Goal: Information Seeking & Learning: Learn about a topic

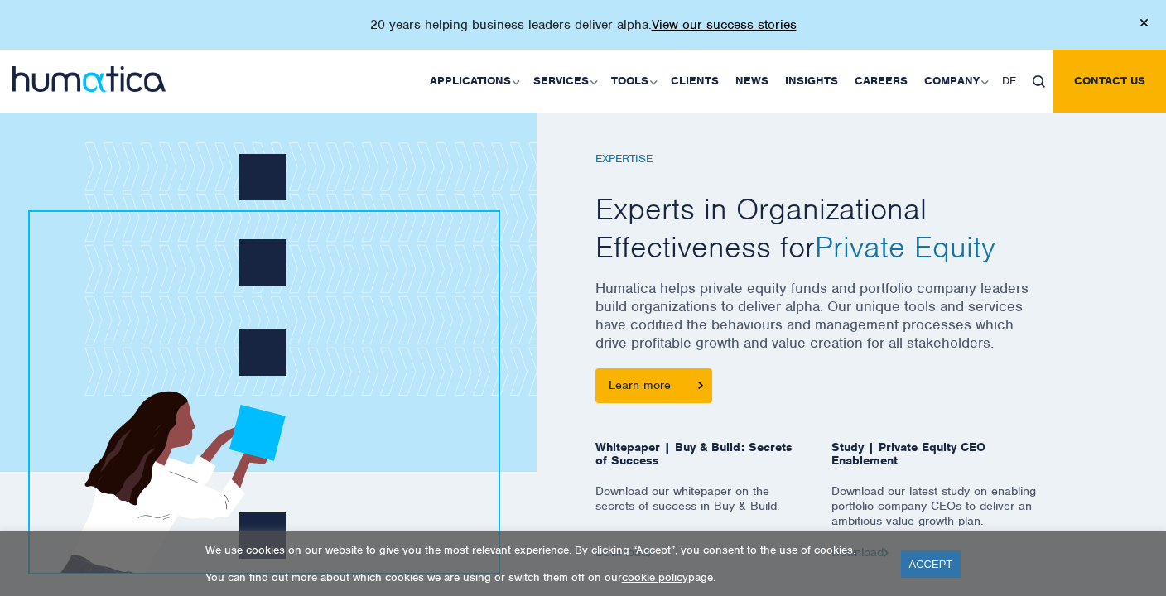
scroll to position [249, 0]
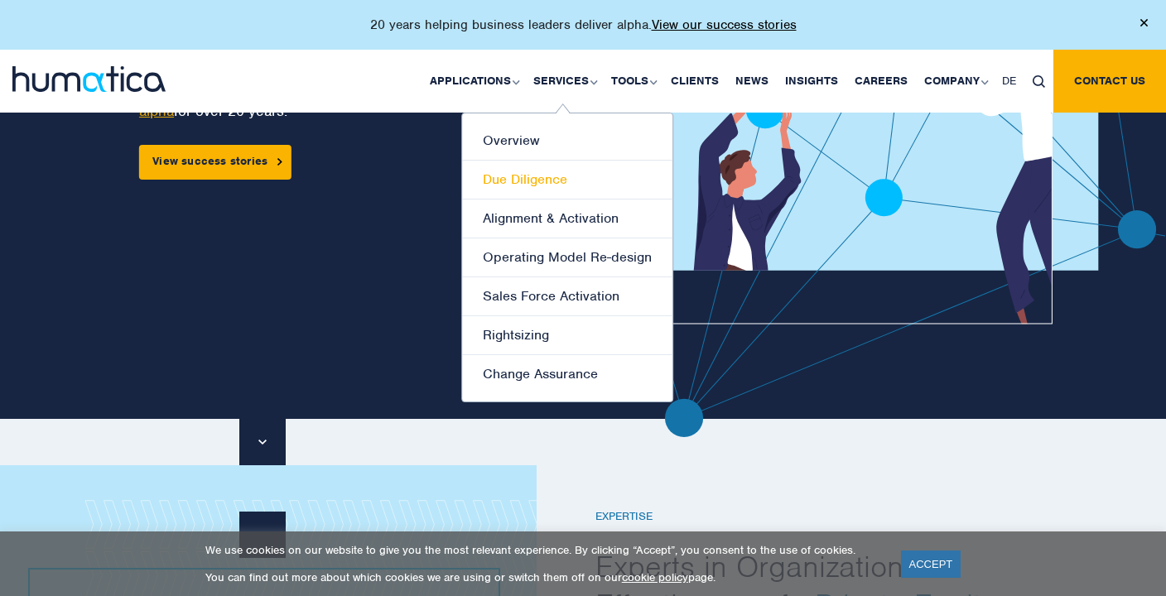
click at [533, 179] on link "Due Diligence" at bounding box center [567, 180] width 210 height 39
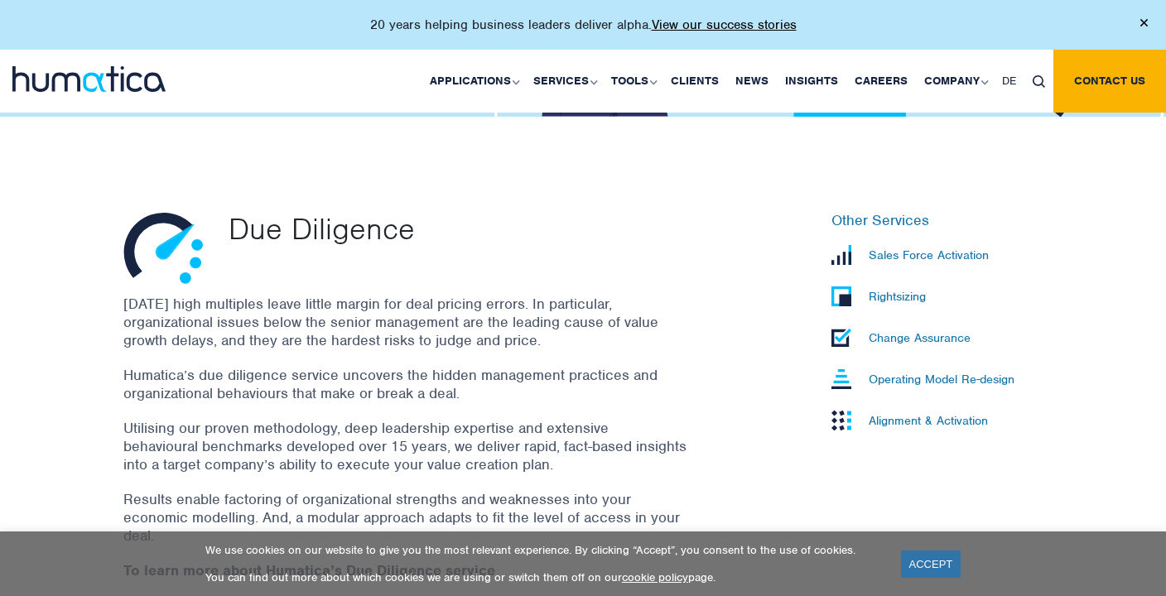
scroll to position [414, 0]
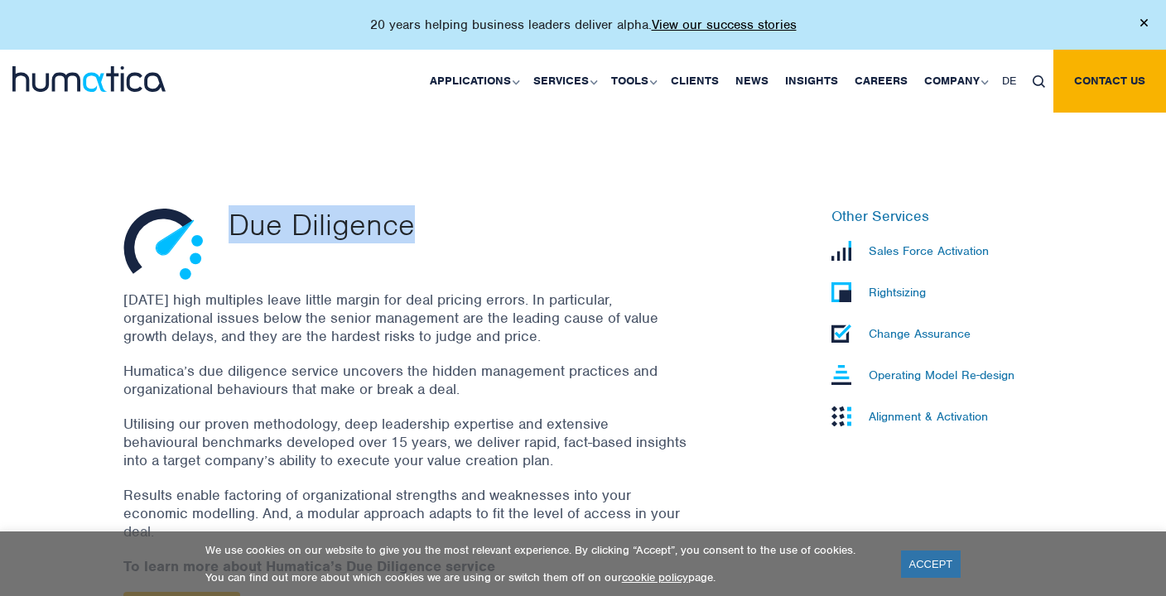
drag, startPoint x: 424, startPoint y: 229, endPoint x: 229, endPoint y: 228, distance: 195.5
click at [229, 228] on p "Due Diligence" at bounding box center [479, 224] width 500 height 33
copy p "Due Diligence"
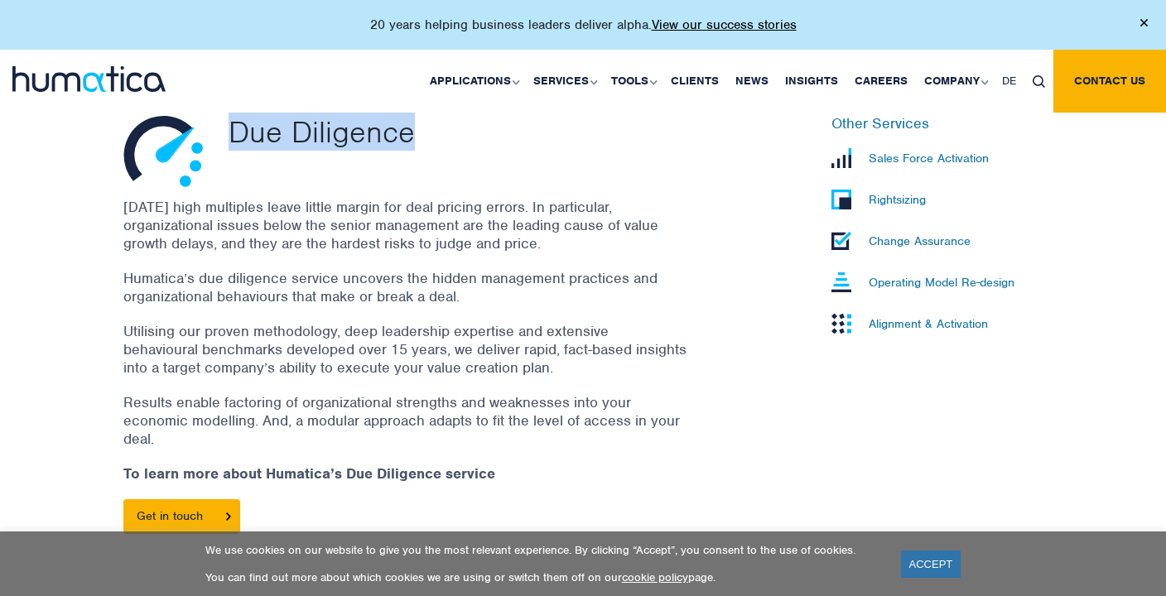
scroll to position [497, 0]
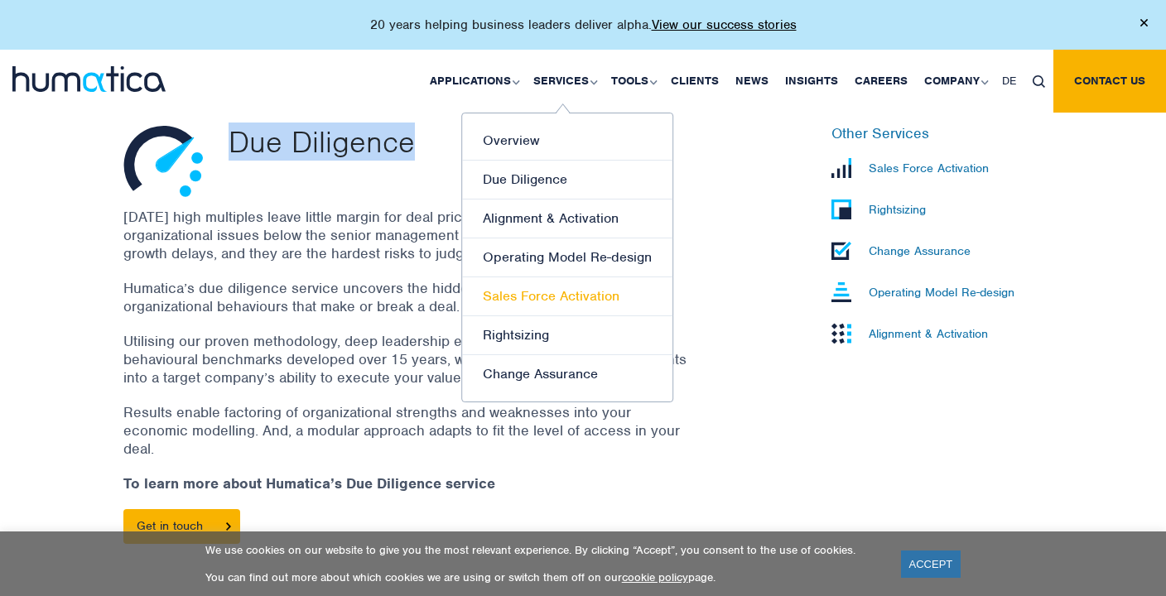
click at [550, 297] on link "Sales Force Activation" at bounding box center [567, 297] width 210 height 39
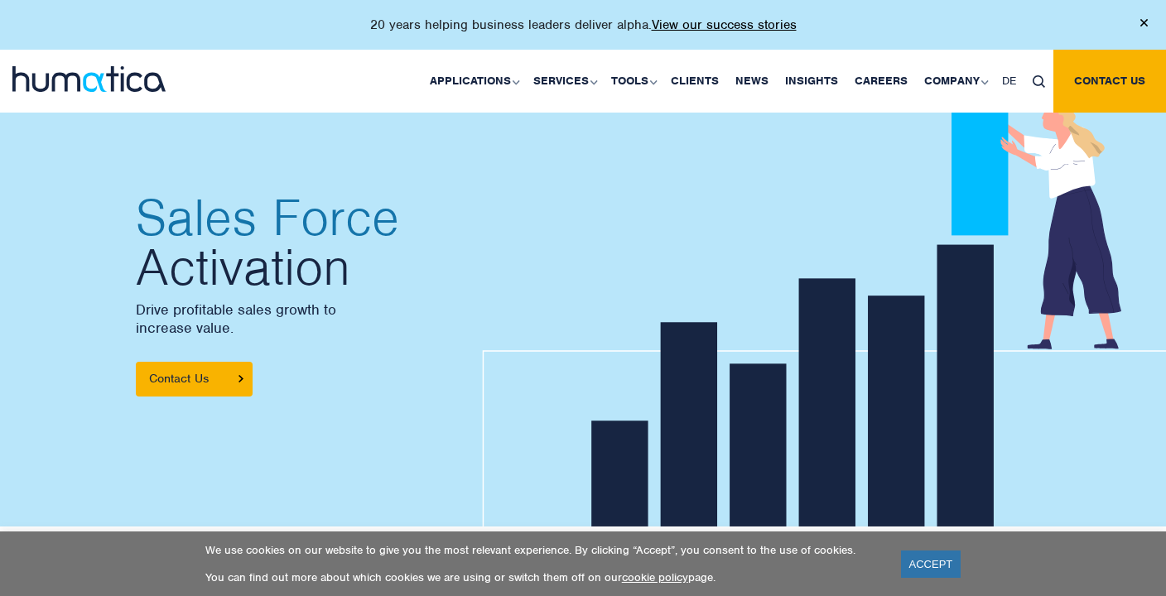
drag, startPoint x: 175, startPoint y: 273, endPoint x: 360, endPoint y: 274, distance: 184.7
click at [360, 274] on h2 "Sales Force Activation" at bounding box center [351, 242] width 431 height 99
drag, startPoint x: 144, startPoint y: 224, endPoint x: 365, endPoint y: 281, distance: 227.4
click at [371, 282] on h2 "Sales Force Activation" at bounding box center [351, 242] width 431 height 99
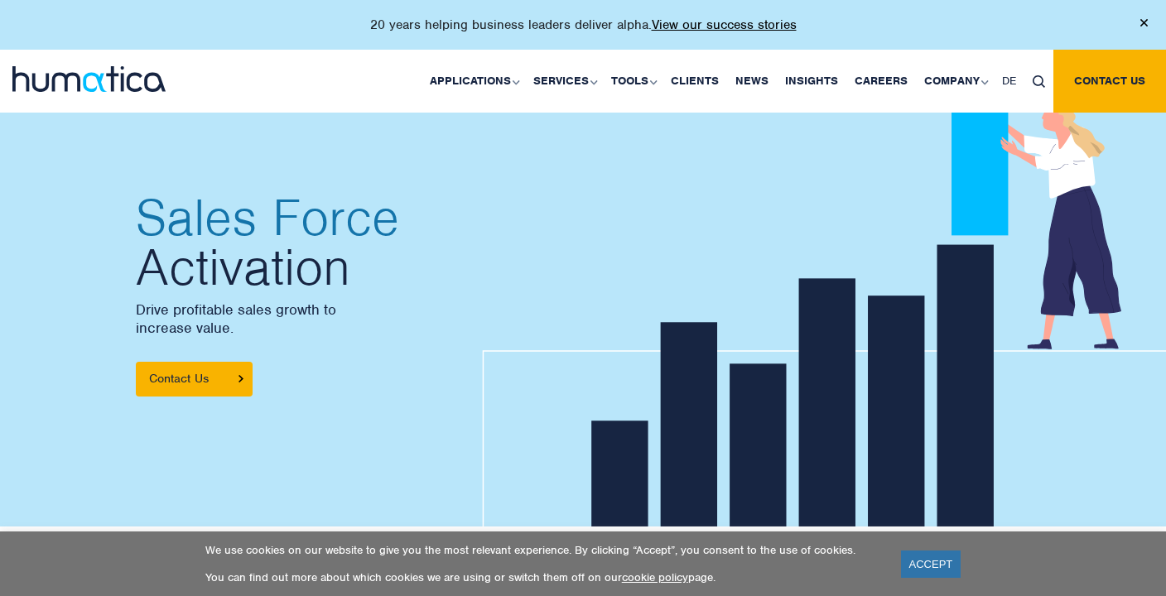
click at [340, 282] on h2 "Sales Force Activation" at bounding box center [351, 242] width 431 height 99
drag, startPoint x: 138, startPoint y: 313, endPoint x: 242, endPoint y: 331, distance: 105.1
click at [242, 331] on p "Drive profitable sales growth to increase value." at bounding box center [351, 319] width 431 height 36
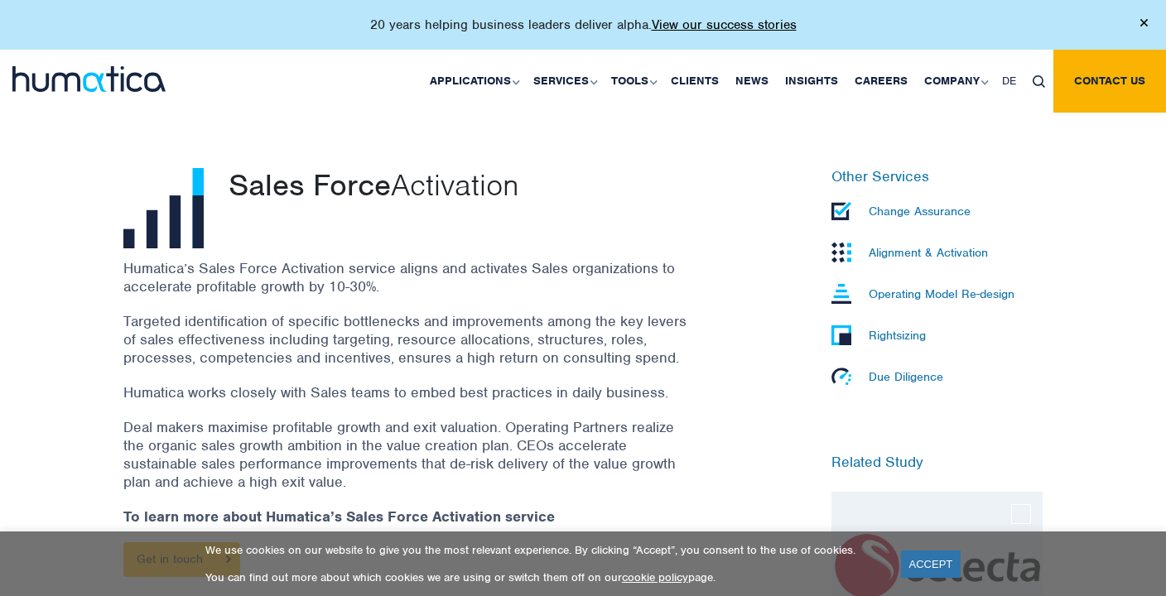
scroll to position [497, 0]
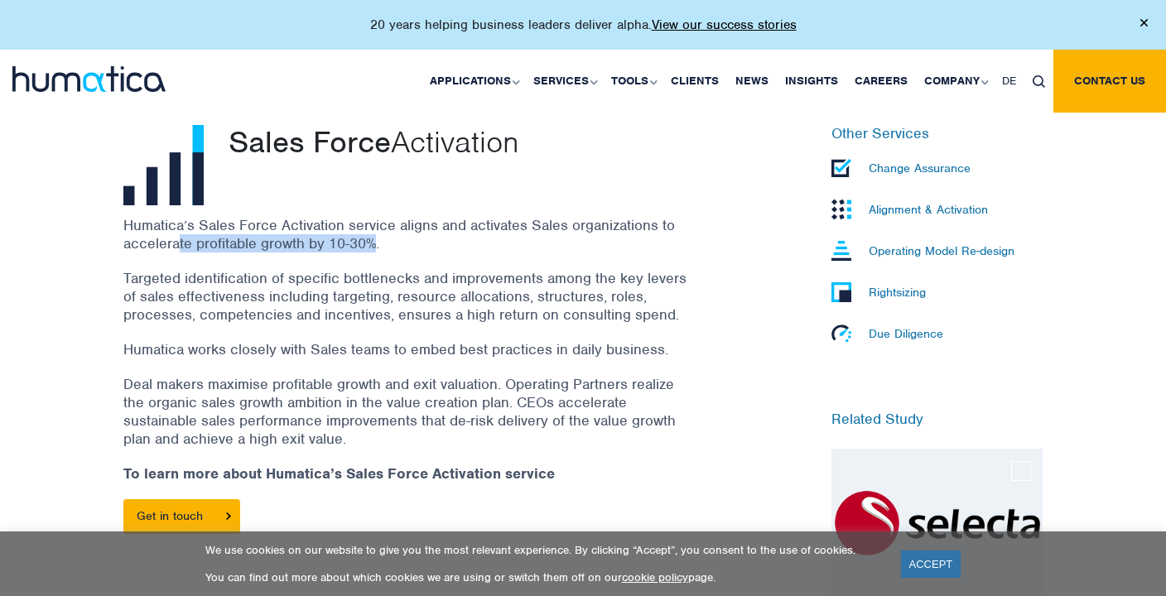
drag, startPoint x: 179, startPoint y: 244, endPoint x: 373, endPoint y: 248, distance: 193.9
click at [373, 248] on p "Humatica’s Sales Force Activation service aligns and activates Sales organizati…" at bounding box center [404, 234] width 563 height 36
drag, startPoint x: 162, startPoint y: 281, endPoint x: 278, endPoint y: 277, distance: 116.1
click at [278, 277] on p "Targeted identification of specific bottlenecks and improvements among the key …" at bounding box center [404, 296] width 563 height 55
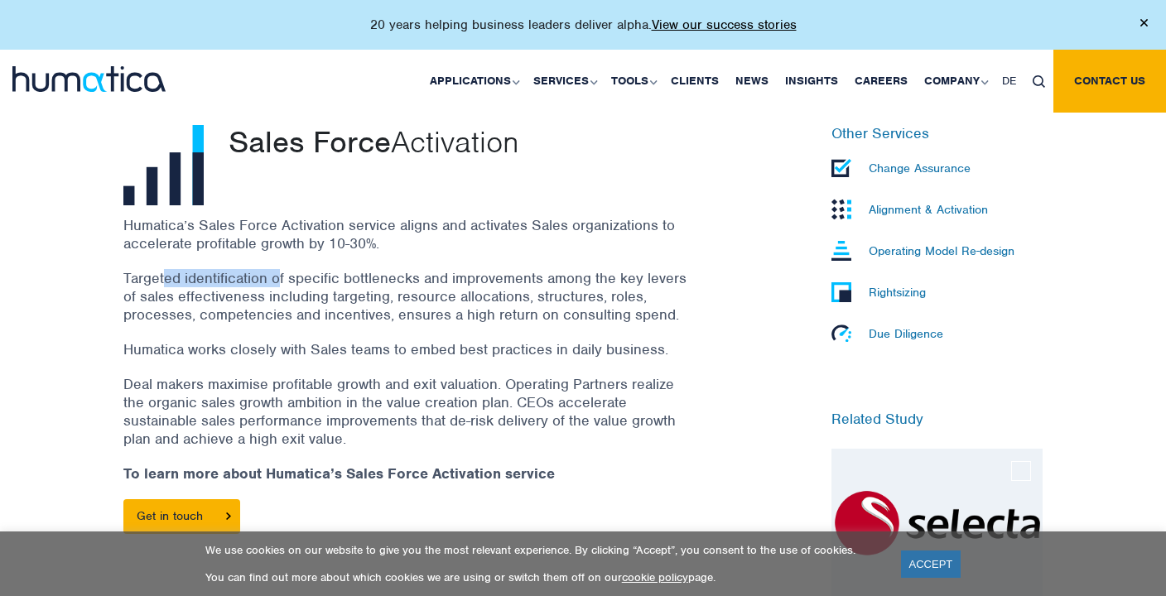
click at [278, 276] on p "Targeted identification of specific bottlenecks and improvements among the key …" at bounding box center [404, 296] width 563 height 55
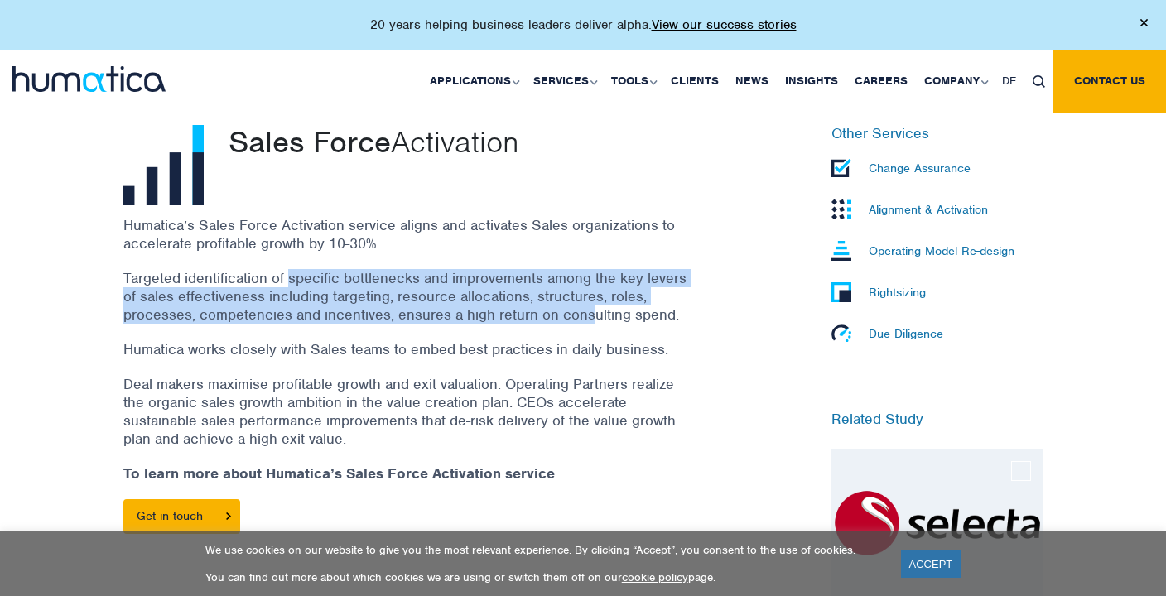
drag, startPoint x: 287, startPoint y: 275, endPoint x: 591, endPoint y: 304, distance: 305.4
click at [591, 304] on p "Targeted identification of specific bottlenecks and improvements among the key …" at bounding box center [404, 296] width 563 height 55
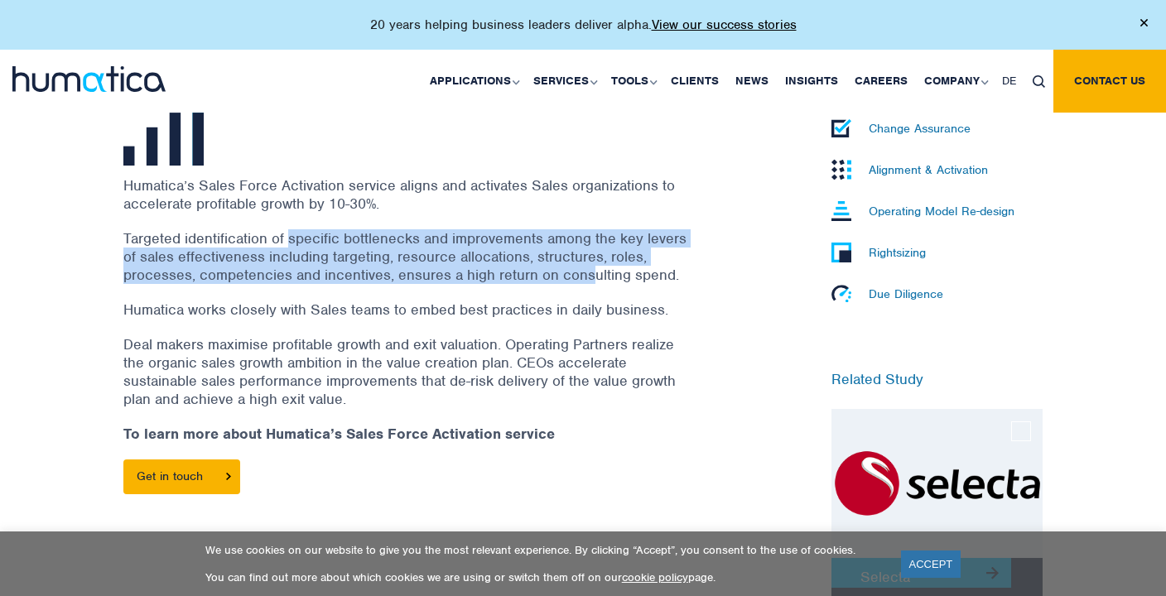
scroll to position [580, 0]
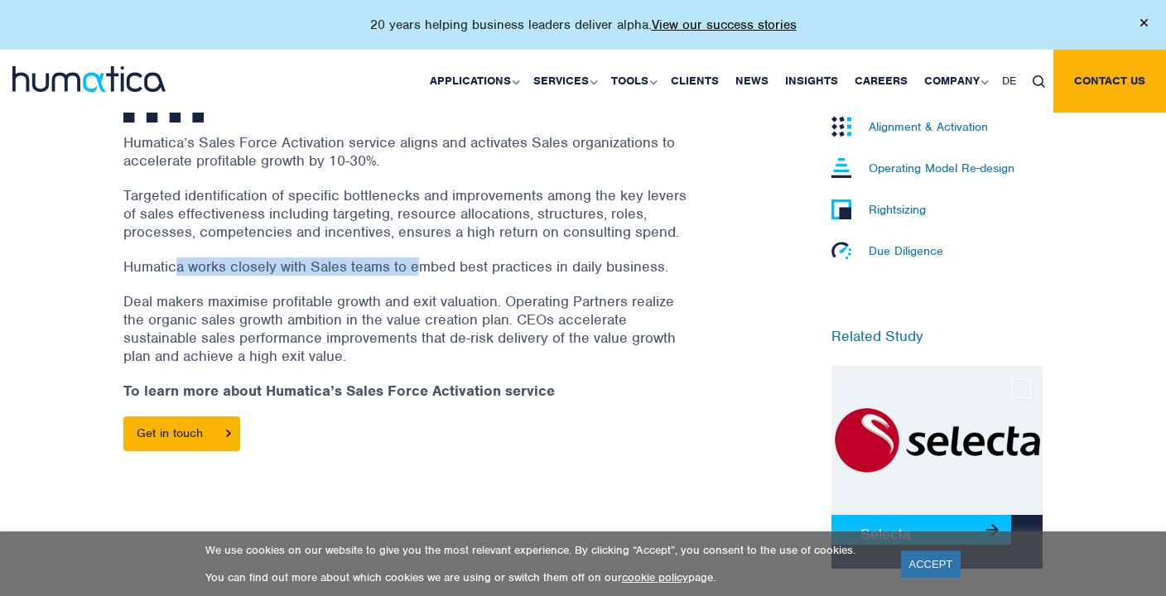
drag, startPoint x: 179, startPoint y: 266, endPoint x: 418, endPoint y: 268, distance: 238.6
click at [418, 268] on p "Humatica works closely with Sales teams to embed best practices in daily busine…" at bounding box center [404, 267] width 563 height 18
drag, startPoint x: 344, startPoint y: 266, endPoint x: 591, endPoint y: 279, distance: 247.2
click at [641, 259] on p "Humatica works closely with Sales teams to embed best practices in daily busine…" at bounding box center [404, 267] width 563 height 18
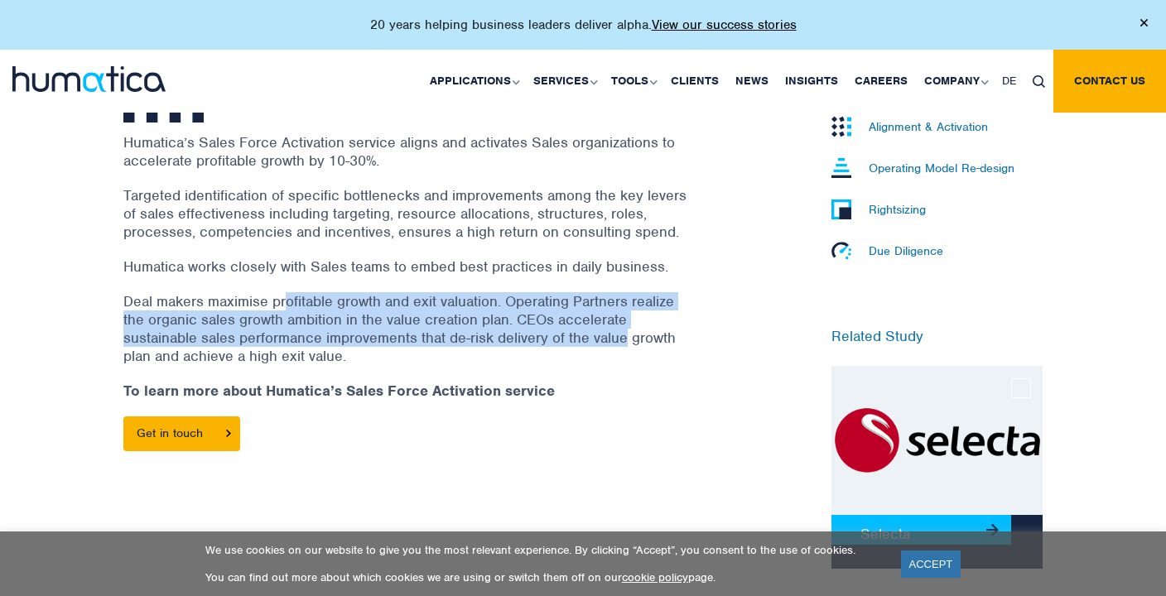
drag, startPoint x: 287, startPoint y: 293, endPoint x: 625, endPoint y: 340, distance: 341.2
click at [625, 338] on p "Deal makers maximise profitable growth and exit valuation. Operating Partners r…" at bounding box center [404, 328] width 563 height 73
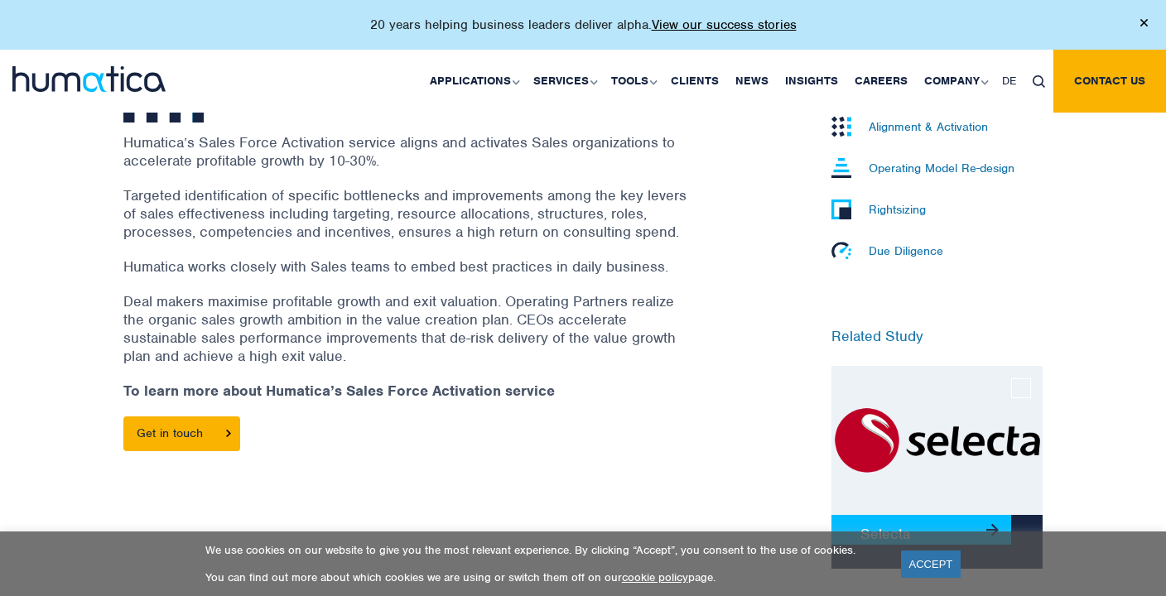
click at [625, 340] on p "Deal makers maximise profitable growth and exit valuation. Operating Partners r…" at bounding box center [404, 328] width 563 height 73
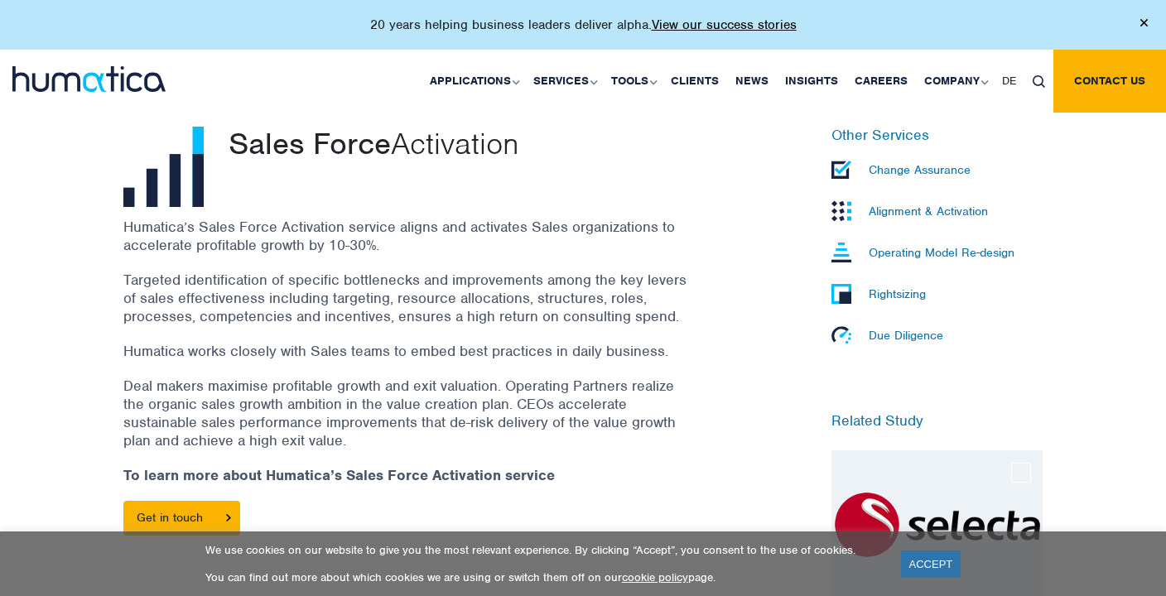
scroll to position [497, 0]
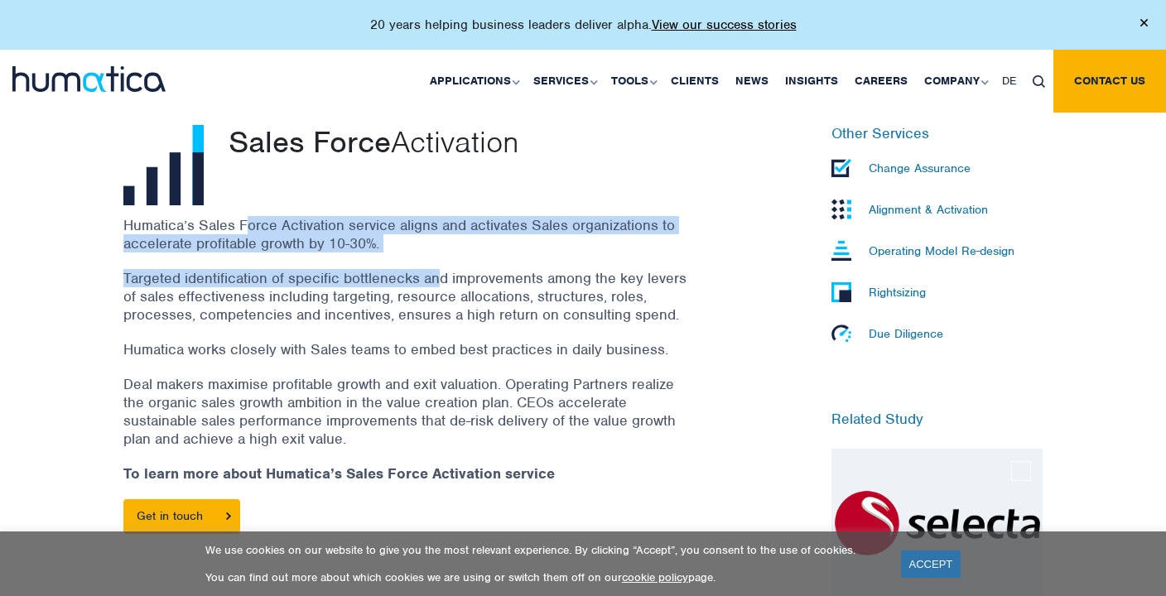
drag, startPoint x: 249, startPoint y: 231, endPoint x: 436, endPoint y: 254, distance: 188.7
click at [436, 254] on div "Humatica’s Sales Force Activation service aligns and activates Sales organizati…" at bounding box center [425, 383] width 605 height 335
click at [265, 273] on p "Targeted identification of specific bottlenecks and improvements among the key …" at bounding box center [404, 296] width 563 height 55
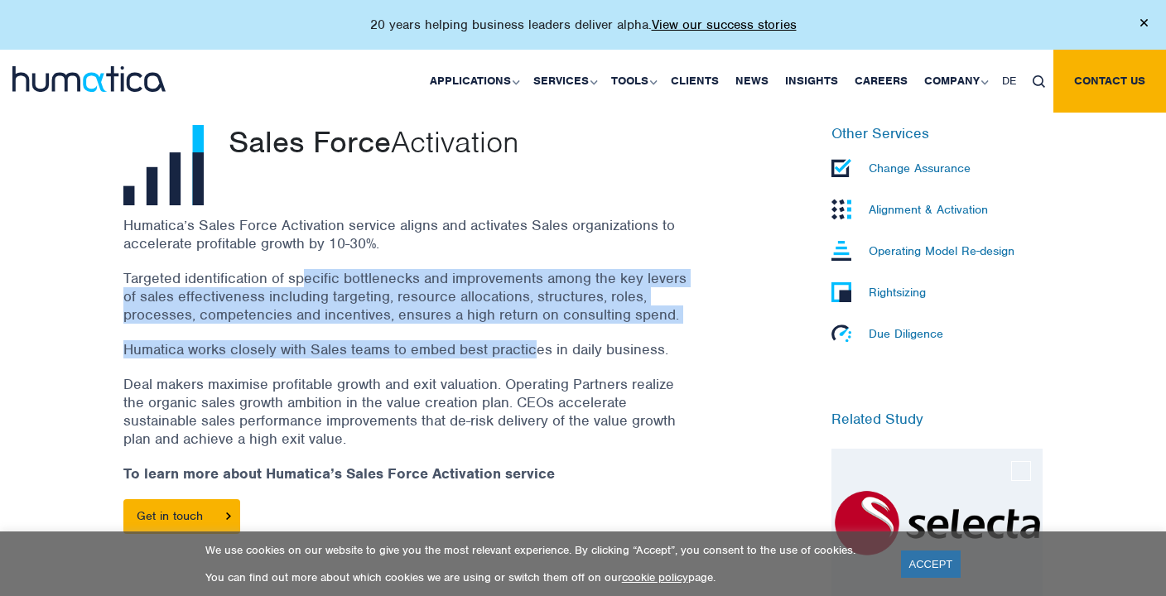
drag, startPoint x: 311, startPoint y: 273, endPoint x: 306, endPoint y: 342, distance: 69.8
click at [516, 340] on div "Humatica’s Sales Force Activation service aligns and activates Sales organizati…" at bounding box center [425, 383] width 605 height 335
click at [215, 345] on p "Humatica works closely with Sales teams to embed best practices in daily busine…" at bounding box center [404, 349] width 563 height 18
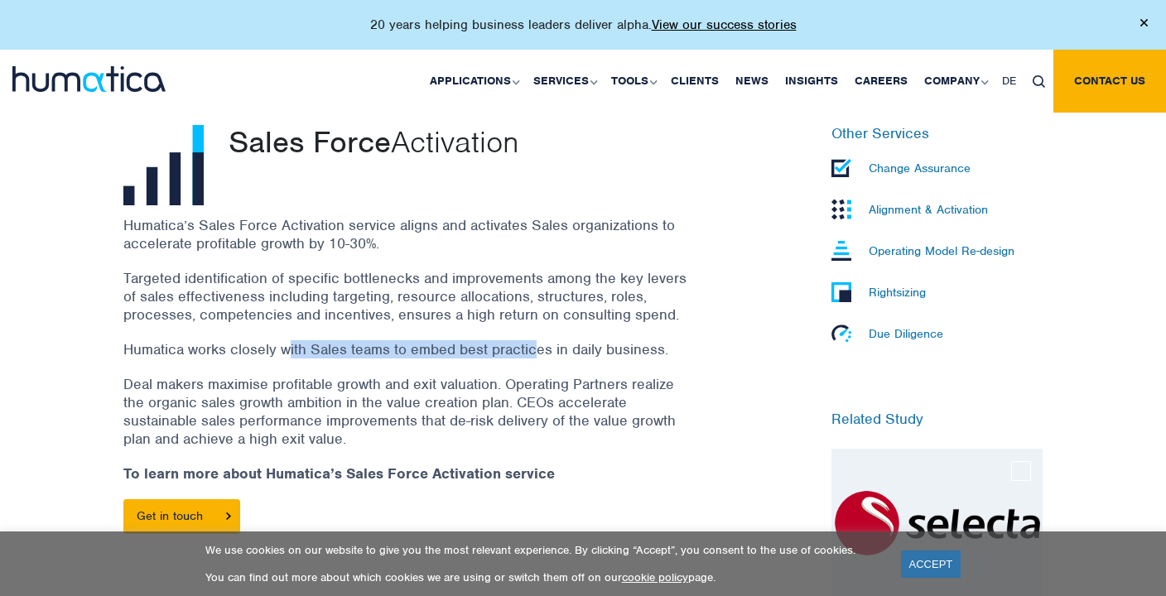
drag, startPoint x: 286, startPoint y: 347, endPoint x: 532, endPoint y: 349, distance: 246.0
click at [532, 349] on p "Humatica works closely with Sales teams to embed best practices in daily busine…" at bounding box center [404, 349] width 563 height 18
click at [532, 348] on p "Humatica works closely with Sales teams to embed best practices in daily busine…" at bounding box center [404, 349] width 563 height 18
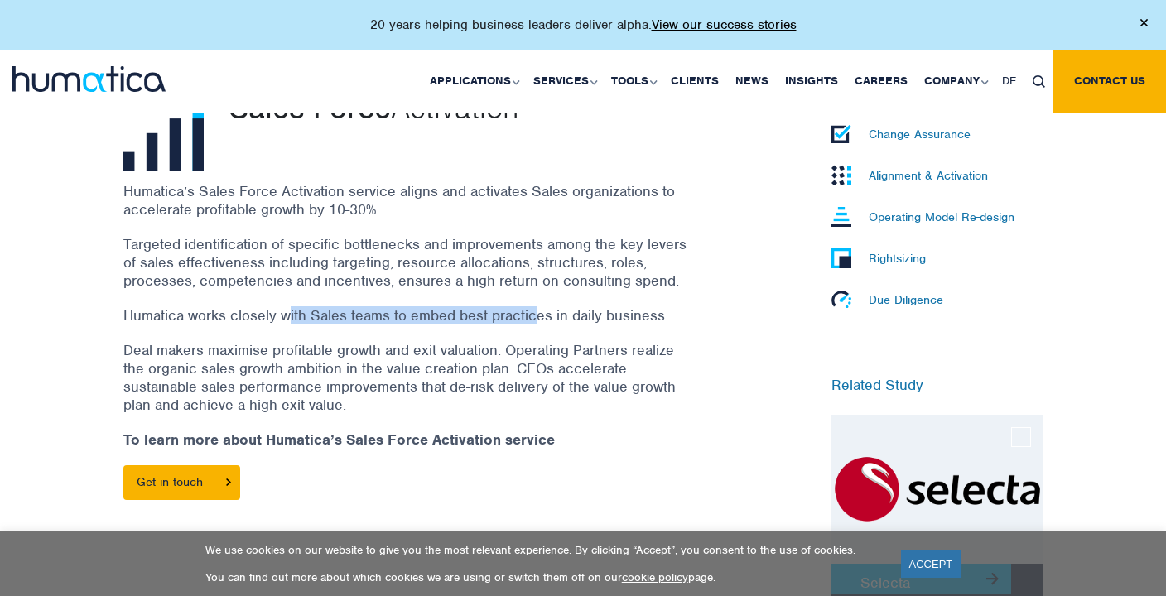
scroll to position [580, 0]
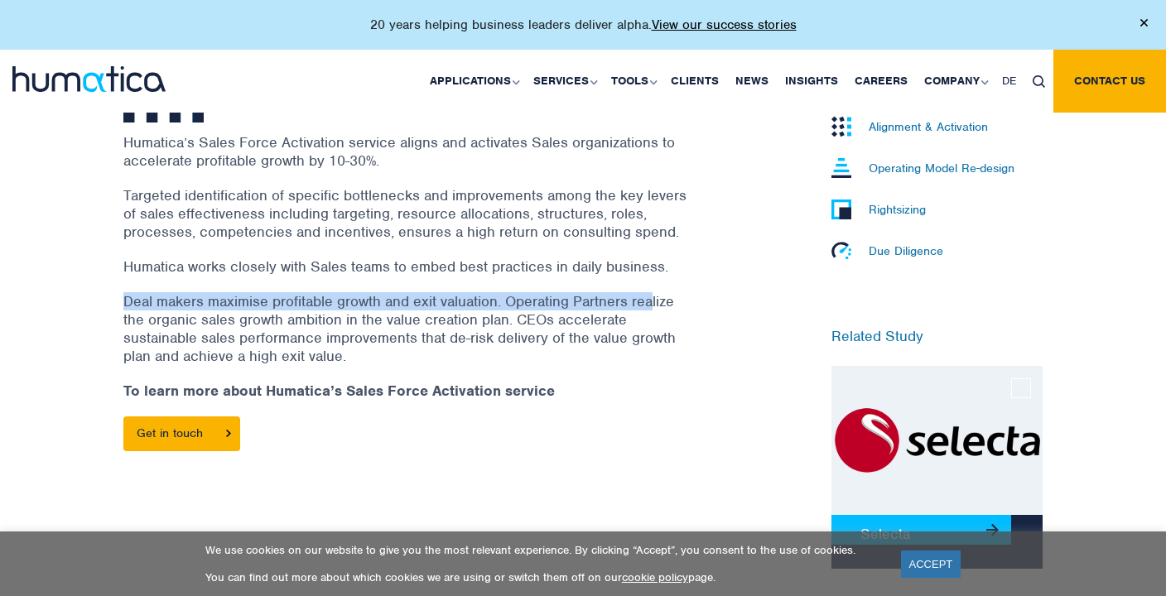
drag, startPoint x: 127, startPoint y: 297, endPoint x: 652, endPoint y: 295, distance: 525.2
click at [652, 295] on p "Deal makers maximise profitable growth and exit valuation. Operating Partners r…" at bounding box center [404, 328] width 563 height 73
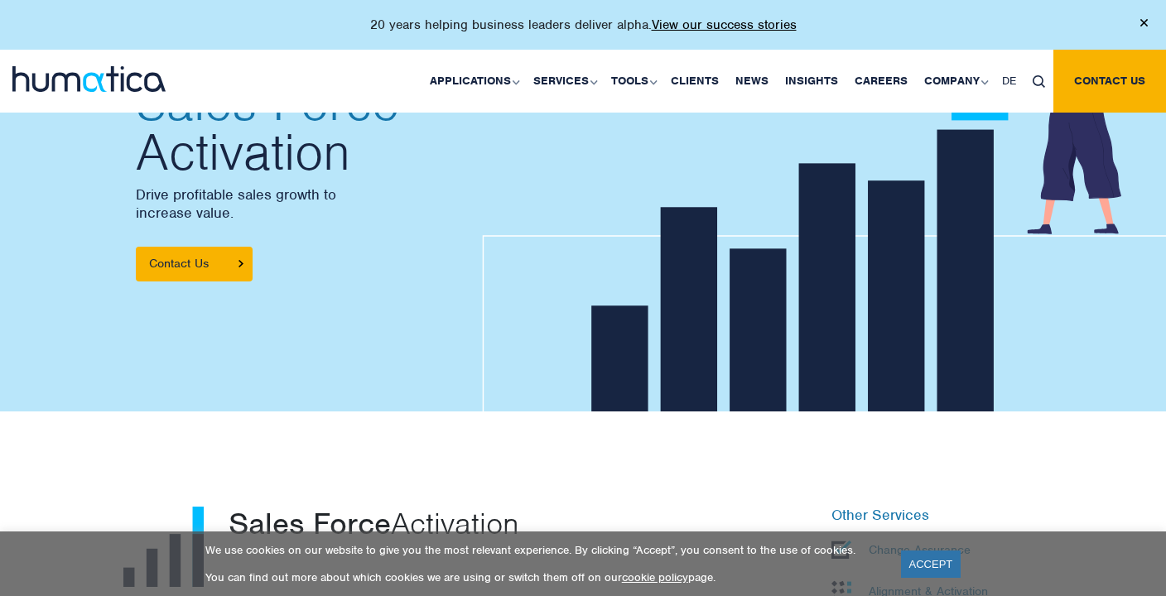
scroll to position [0, 0]
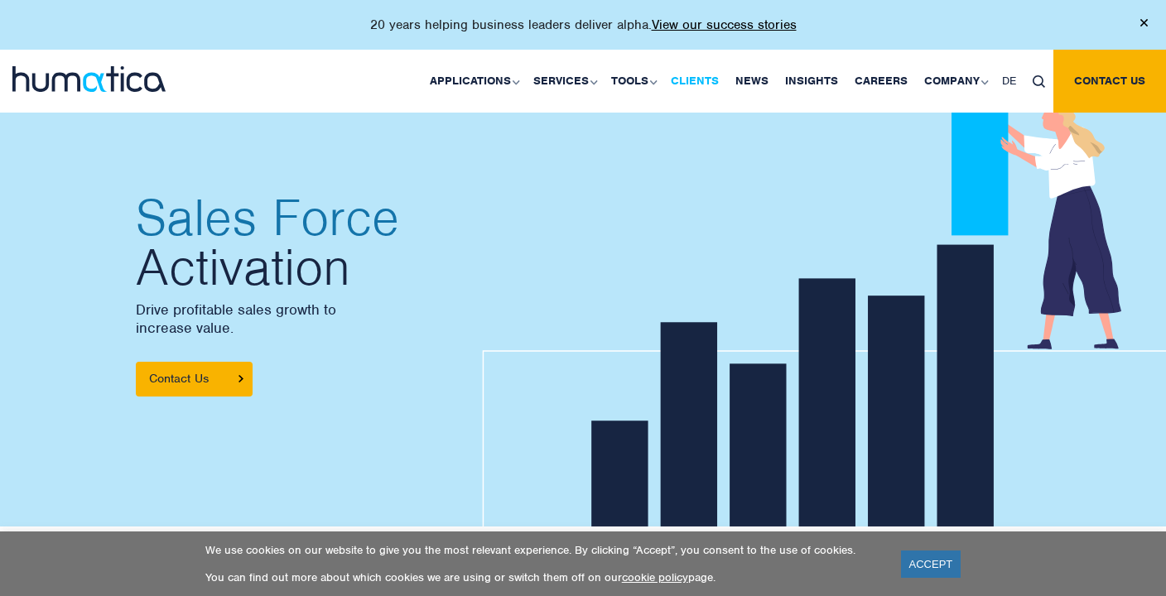
click at [710, 79] on link "Clients" at bounding box center [695, 81] width 65 height 63
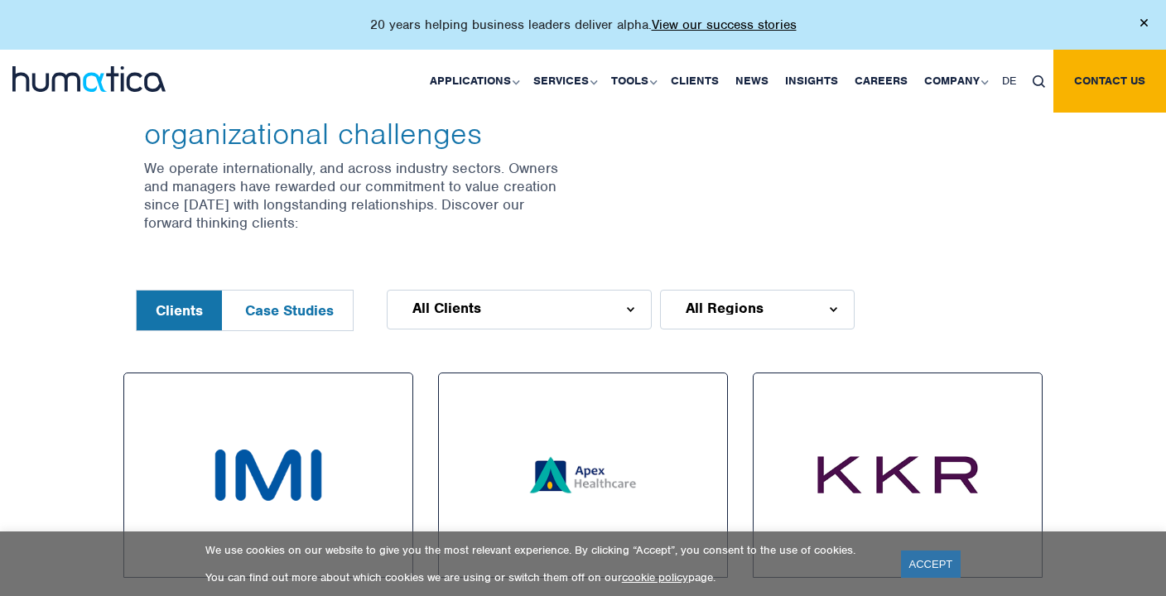
scroll to position [663, 0]
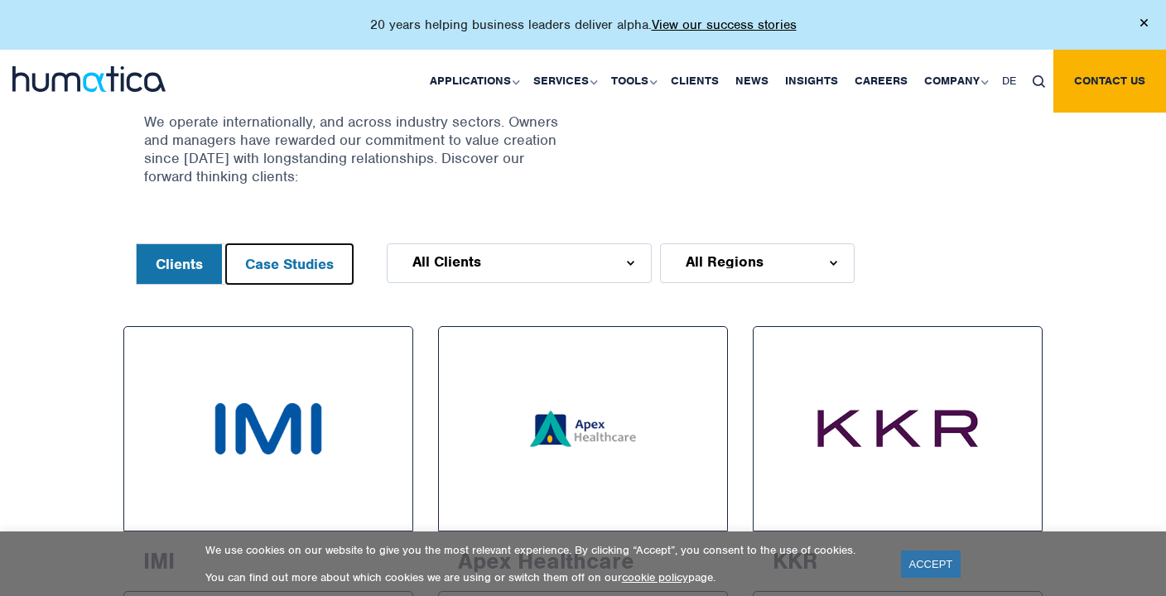
click at [270, 257] on button "Case Studies" at bounding box center [289, 264] width 127 height 40
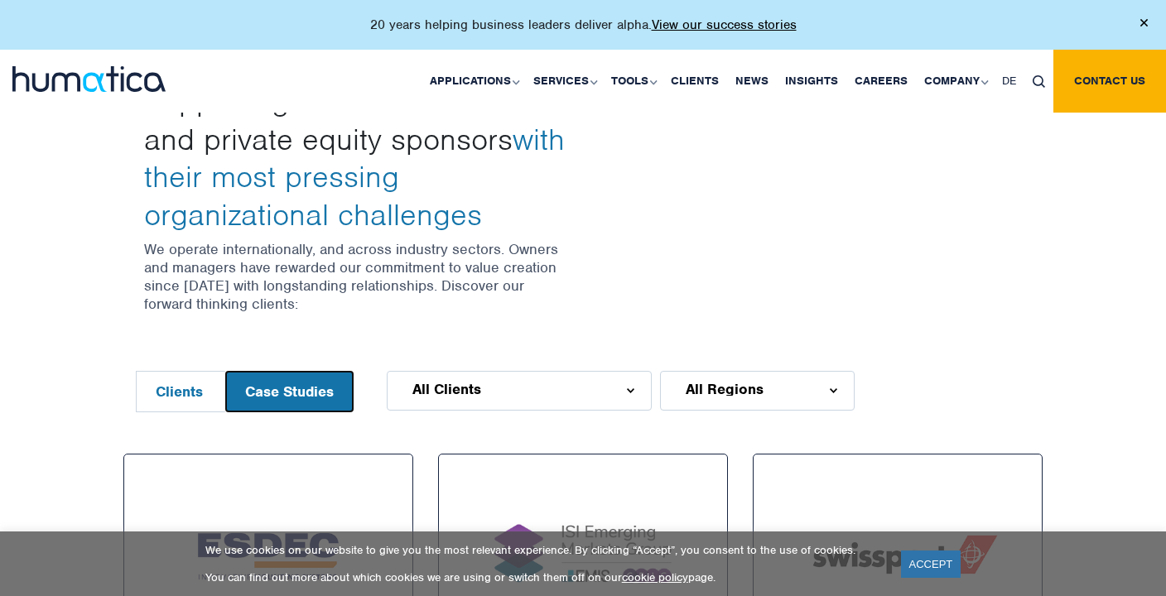
scroll to position [414, 0]
